Goal: Task Accomplishment & Management: Manage account settings

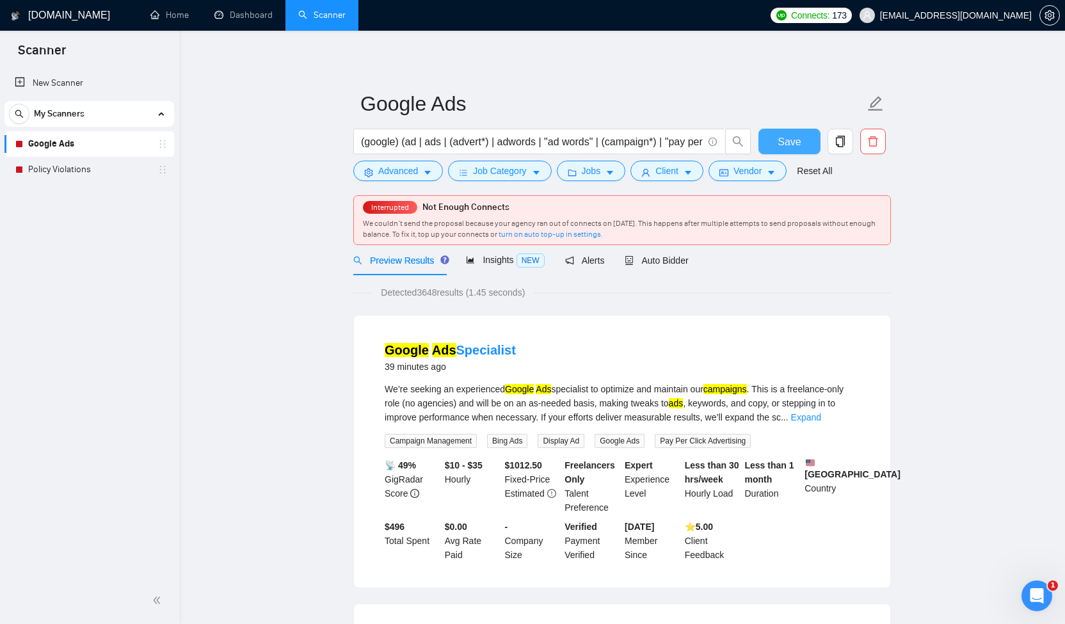
click at [776, 132] on button "Save" at bounding box center [789, 142] width 62 height 26
click at [428, 171] on icon "caret-down" at bounding box center [427, 173] width 6 height 4
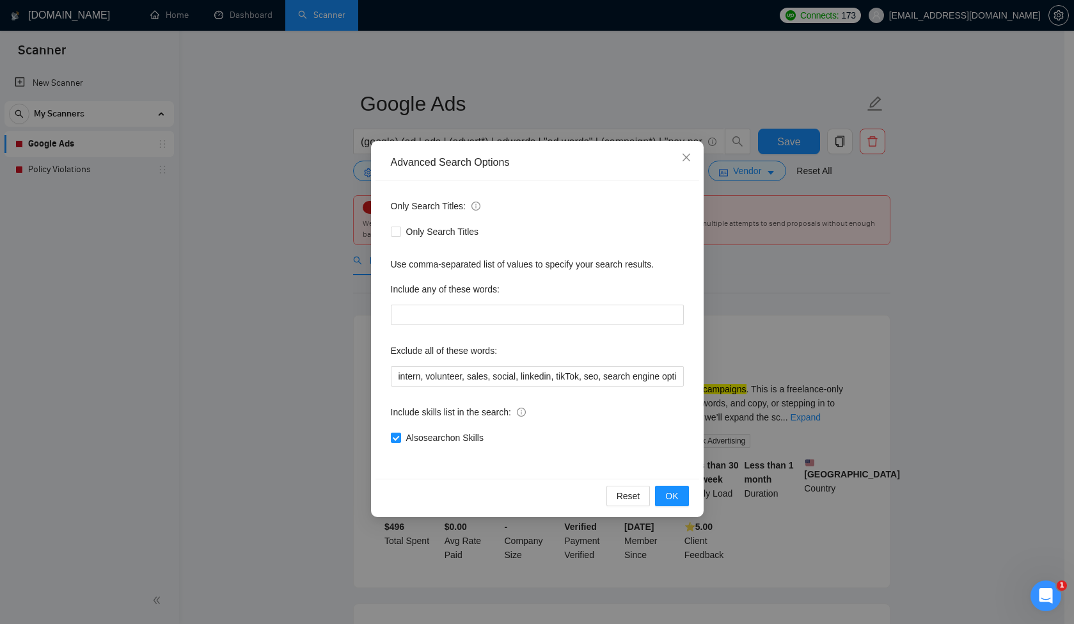
click at [781, 275] on div "Advanced Search Options Only Search Titles: Only Search Titles Use comma-separa…" at bounding box center [537, 312] width 1074 height 624
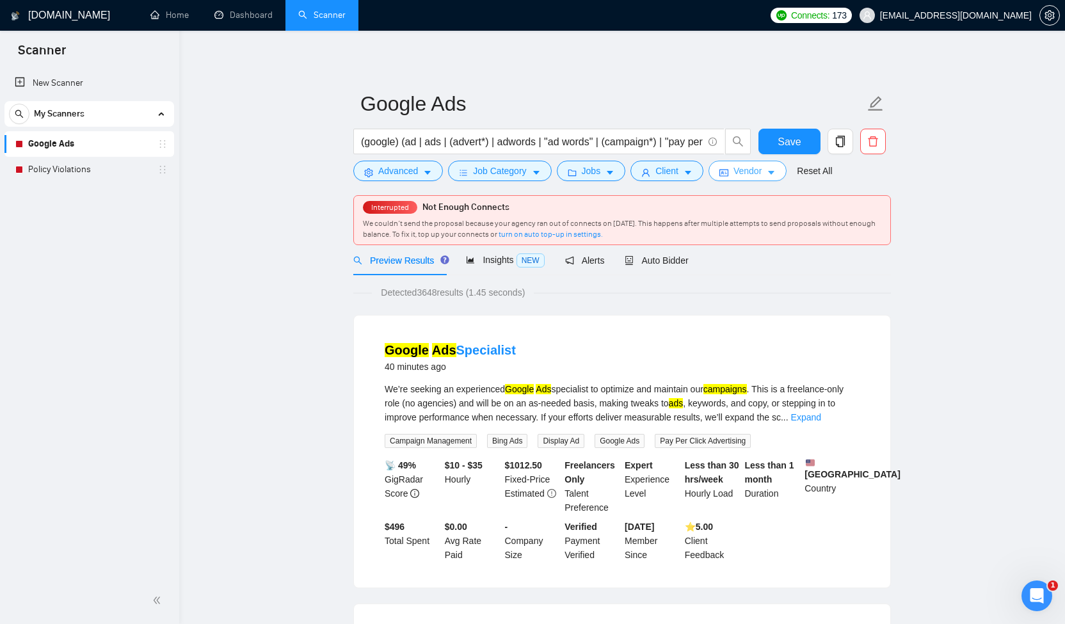
click at [772, 177] on button "Vendor" at bounding box center [747, 171] width 78 height 20
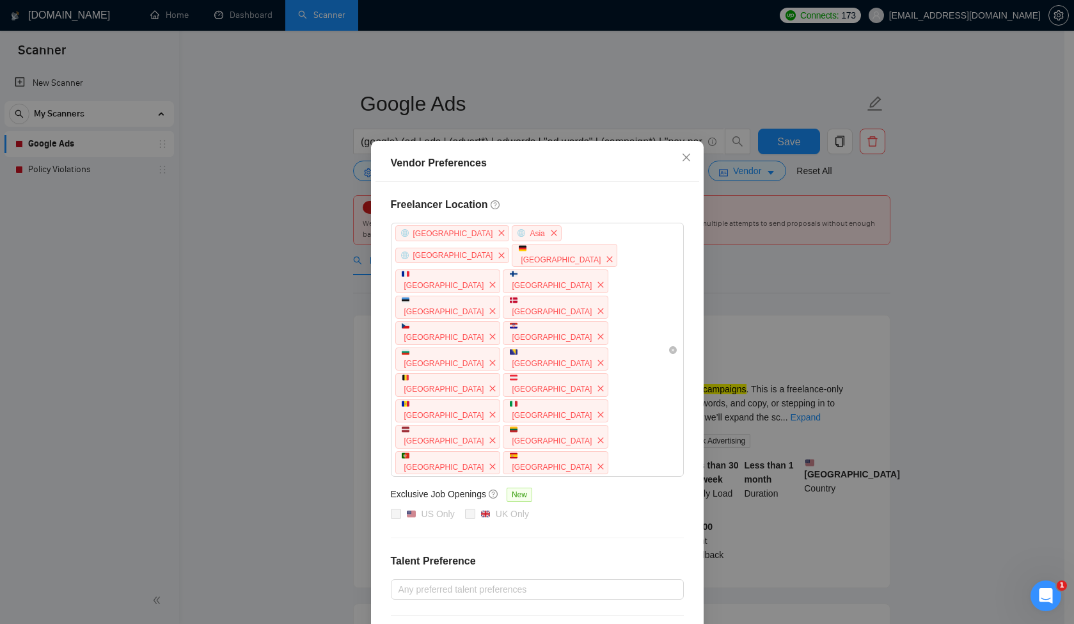
click at [734, 294] on div "Vendor Preferences Freelancer Location [GEOGRAPHIC_DATA] [GEOGRAPHIC_DATA] [GEO…" at bounding box center [537, 312] width 1074 height 624
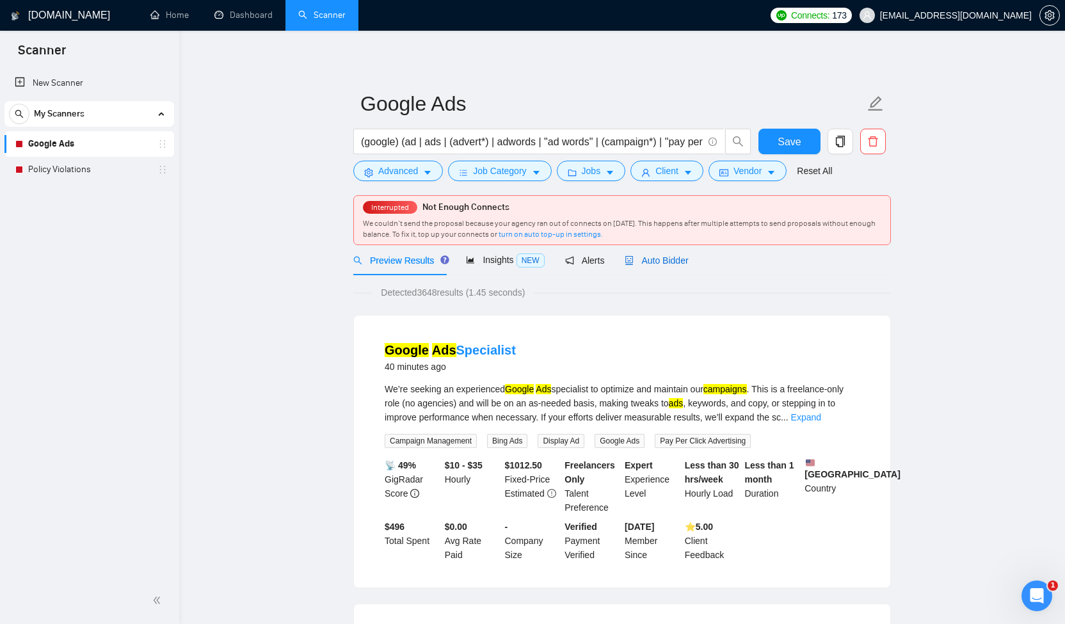
click at [656, 258] on span "Auto Bidder" at bounding box center [656, 260] width 63 height 10
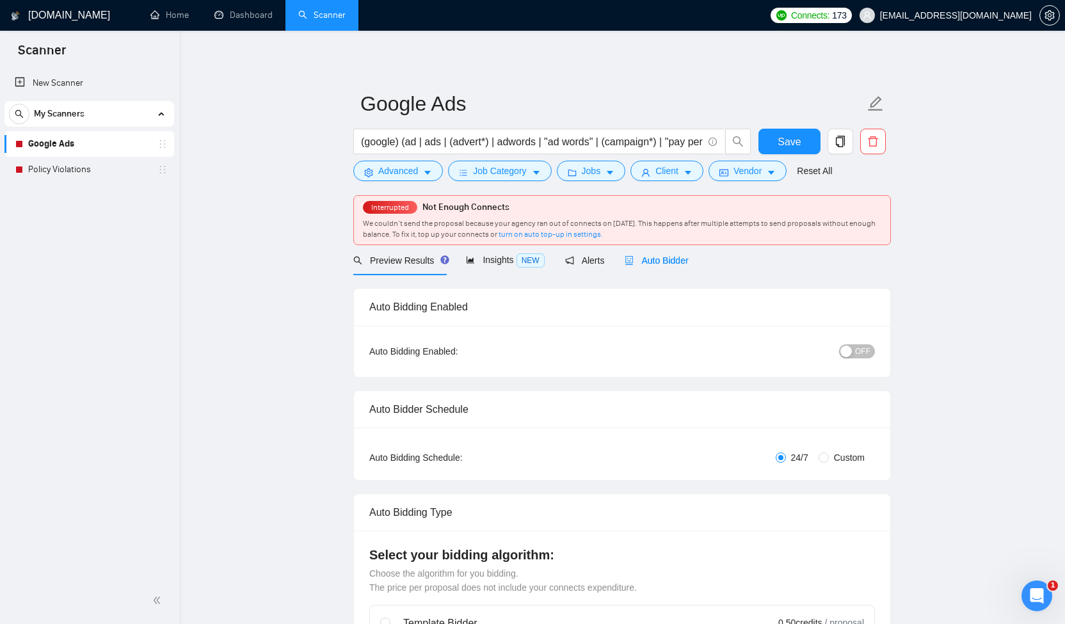
checkbox input "true"
click at [870, 353] on span "OFF" at bounding box center [862, 351] width 15 height 14
click at [772, 145] on button "Save" at bounding box center [789, 142] width 62 height 26
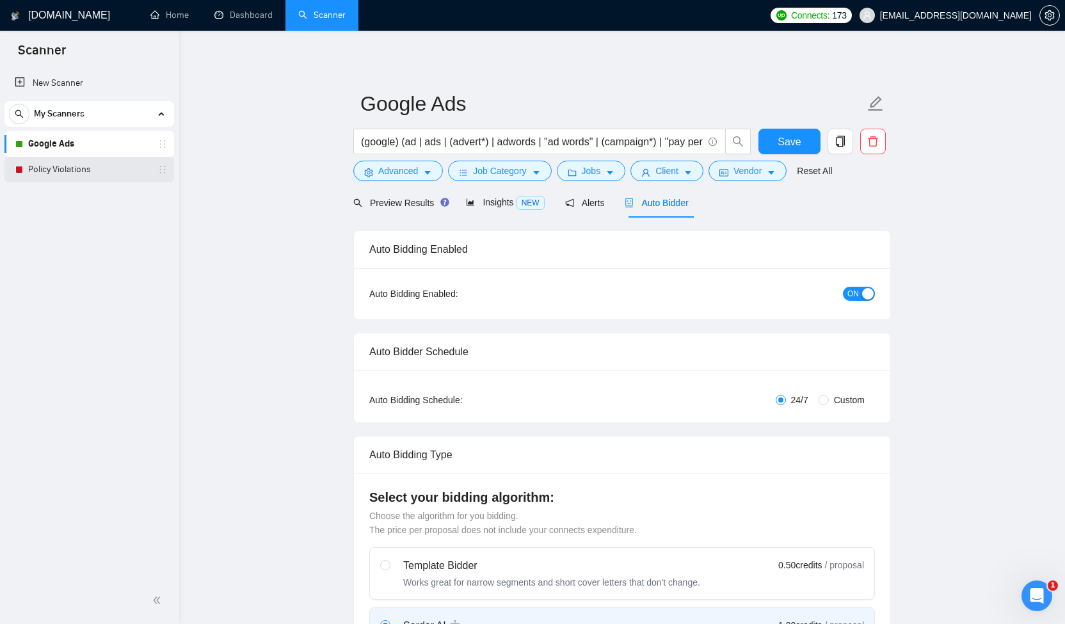
click at [78, 171] on link "Policy Violations" at bounding box center [89, 170] width 122 height 26
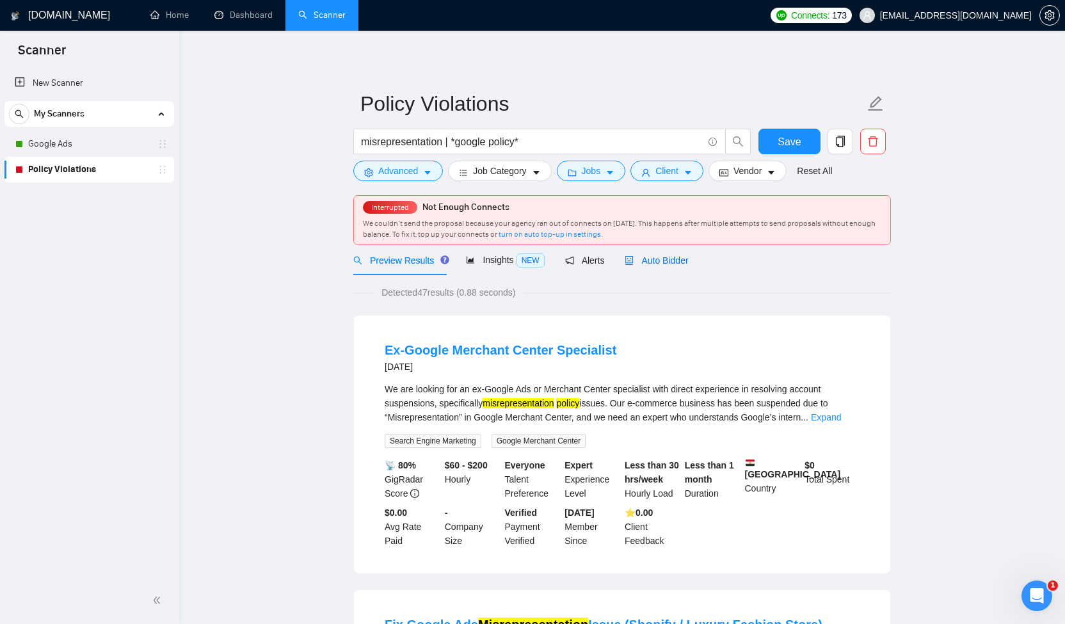
click at [681, 258] on span "Auto Bidder" at bounding box center [656, 260] width 63 height 10
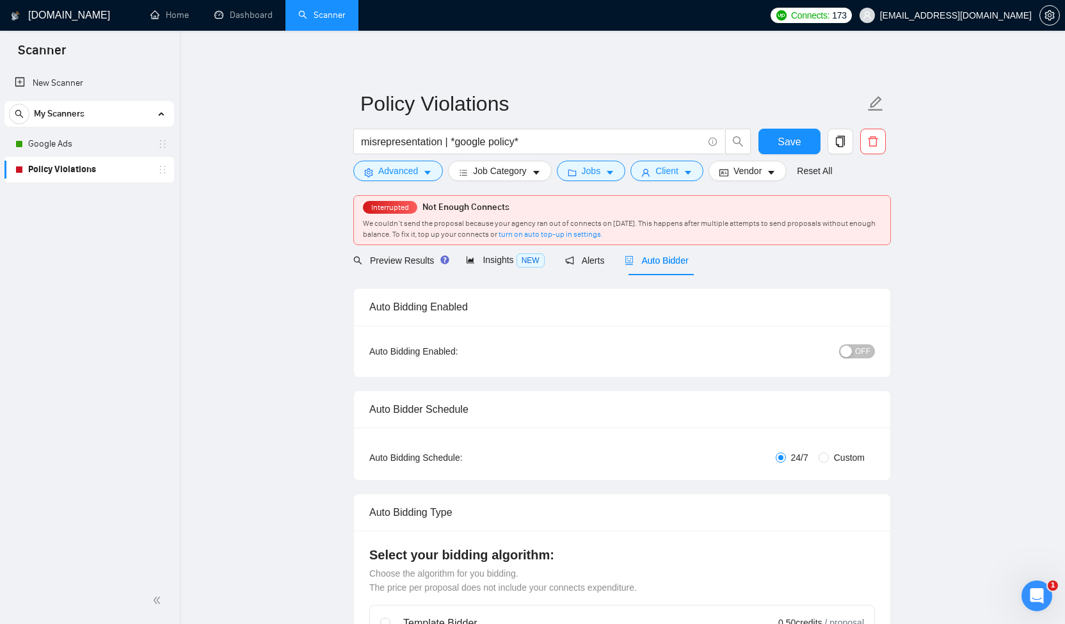
click at [862, 350] on span "OFF" at bounding box center [862, 351] width 15 height 14
click at [788, 141] on span "Save" at bounding box center [788, 142] width 23 height 16
